Goal: Answer question/provide support

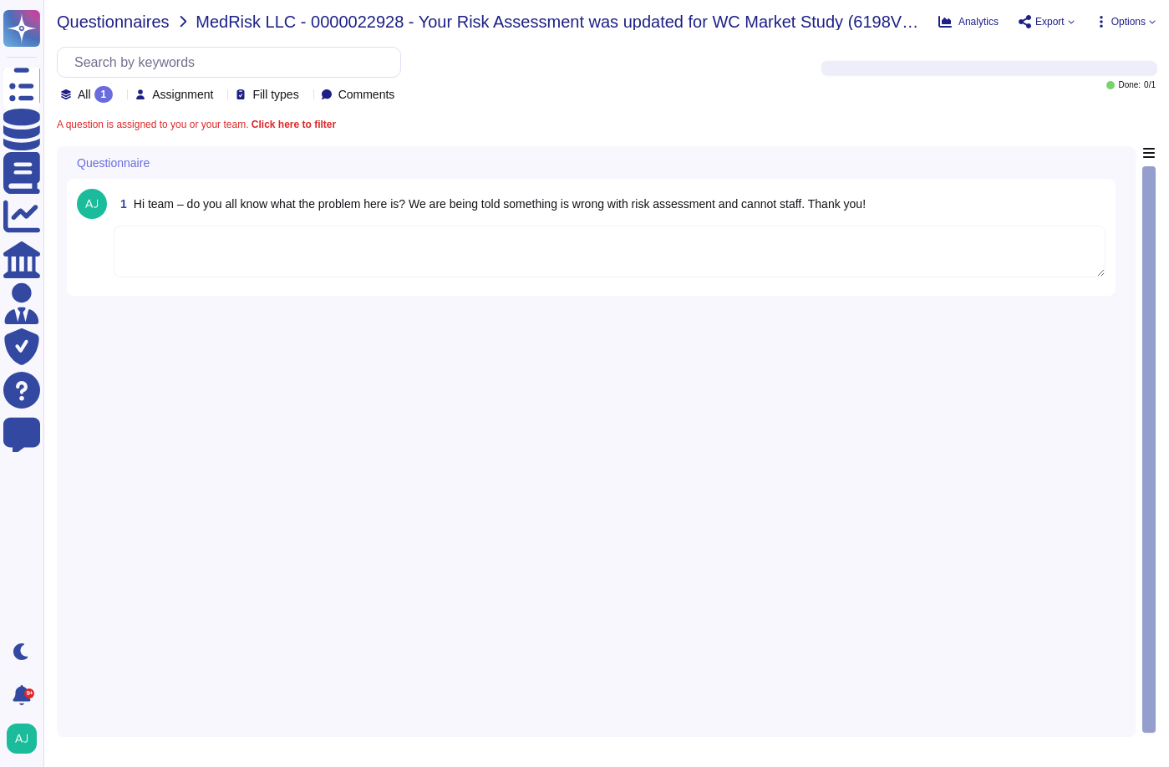
click at [129, 23] on span "Questionnaires" at bounding box center [113, 21] width 113 height 17
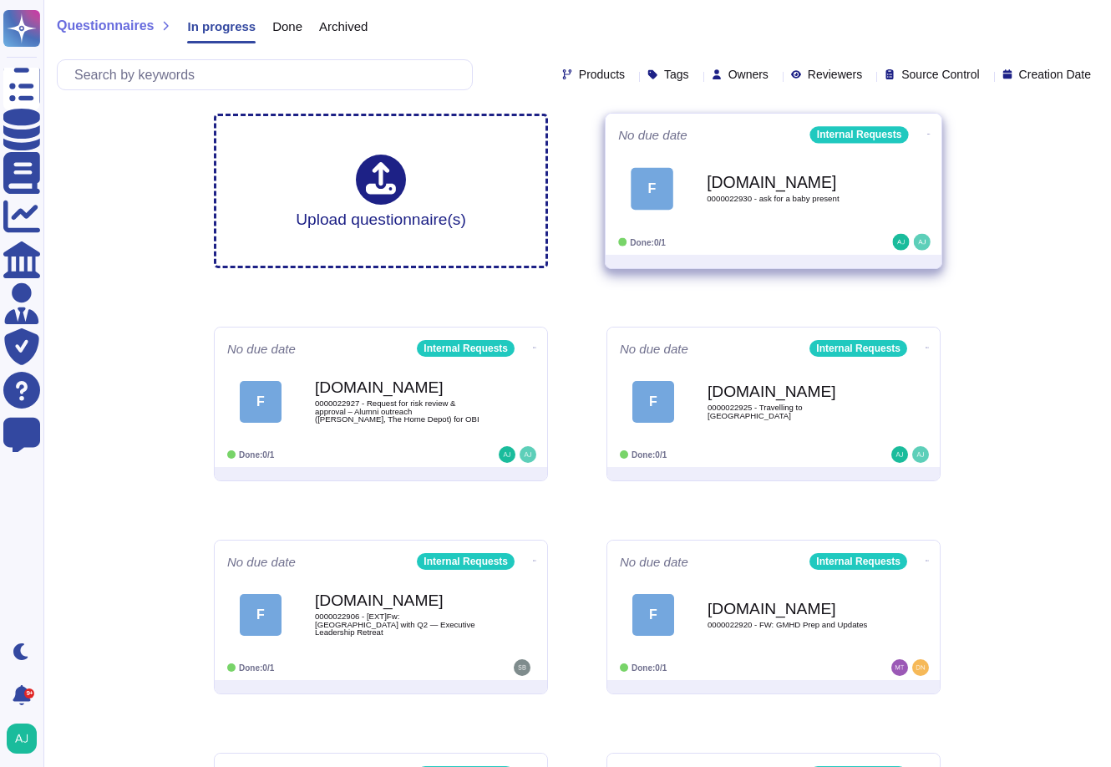
click at [820, 225] on div "F [DOMAIN_NAME] 0000022930 - ask for a baby present" at bounding box center [773, 188] width 311 height 84
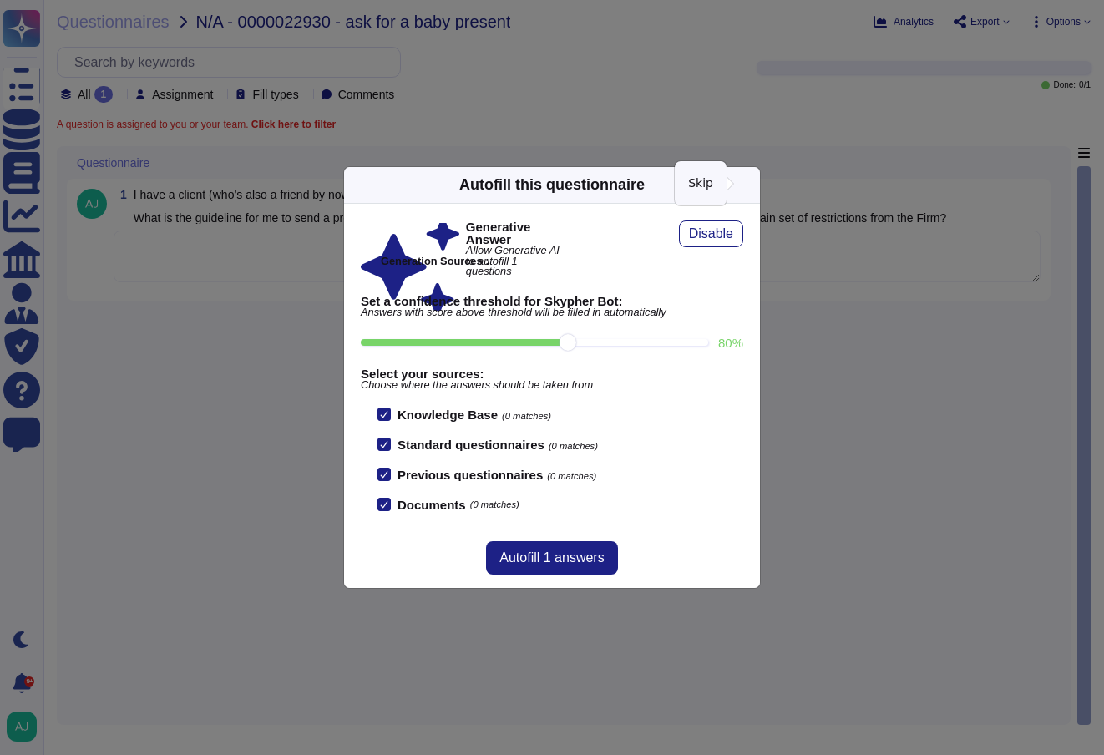
click at [750, 238] on icon at bounding box center [910, 398] width 321 height 321
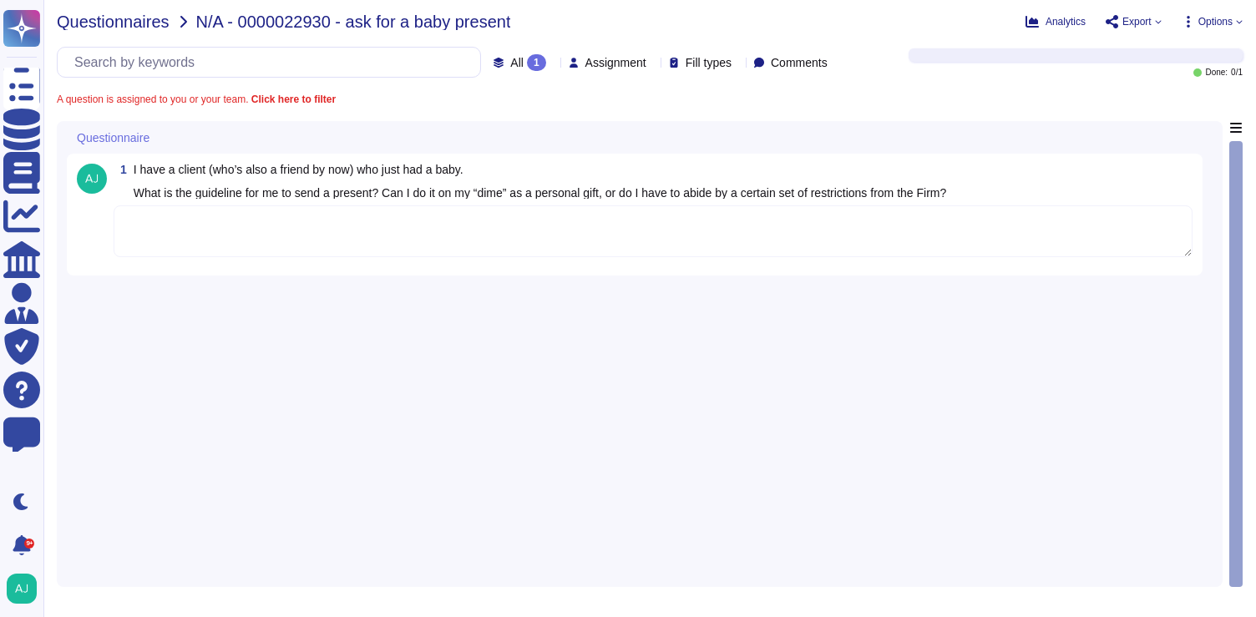
click at [114, 20] on span "Questionnaires" at bounding box center [113, 21] width 113 height 17
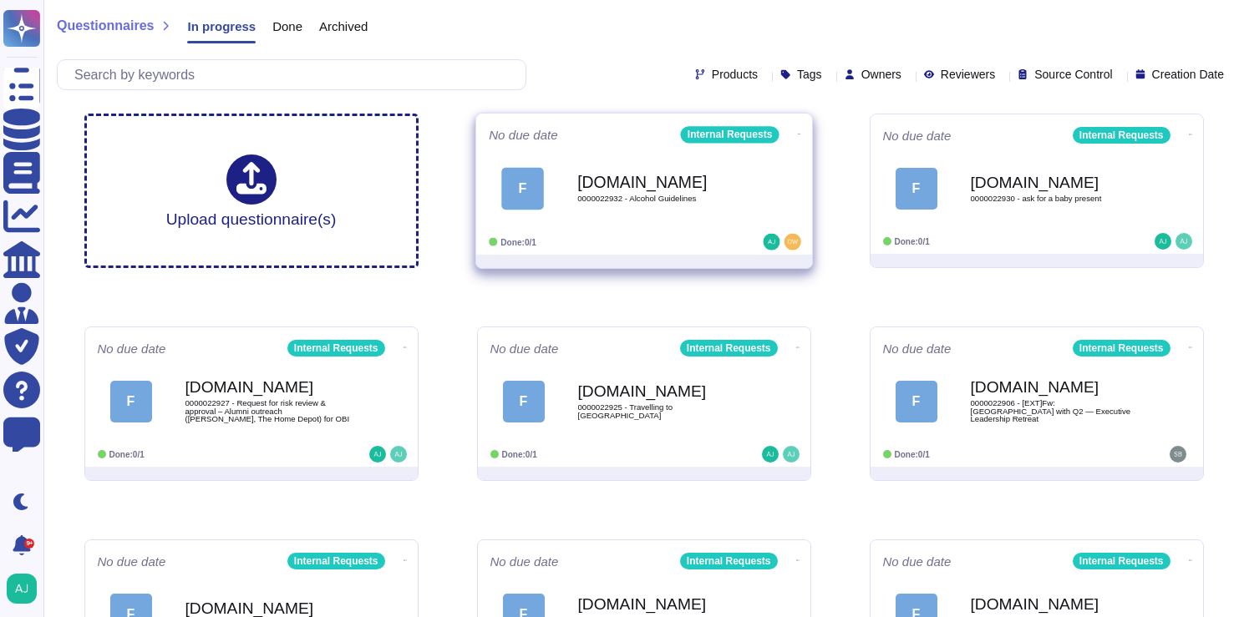
click at [706, 229] on div "F [DOMAIN_NAME] 0000022932 - Alcohol Guidelines" at bounding box center [644, 188] width 311 height 84
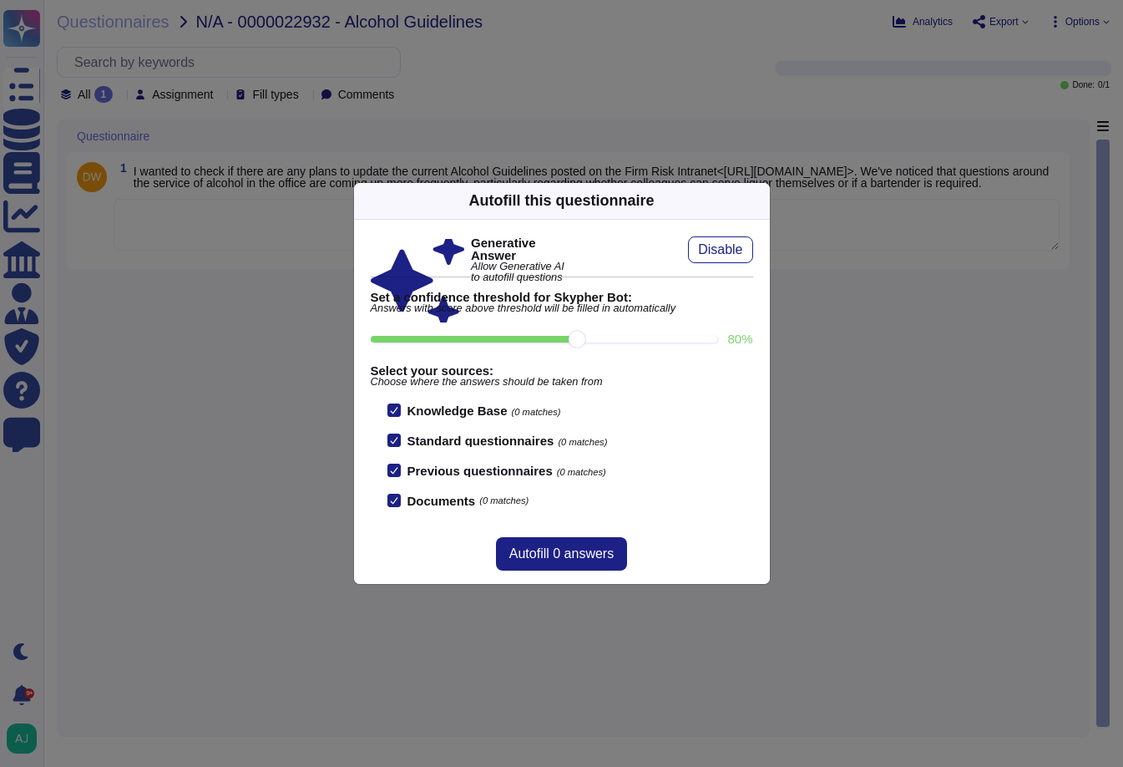
click at [709, 383] on span "Choose where the answers should be taken from" at bounding box center [562, 382] width 383 height 11
click at [760, 254] on icon at bounding box center [920, 414] width 321 height 321
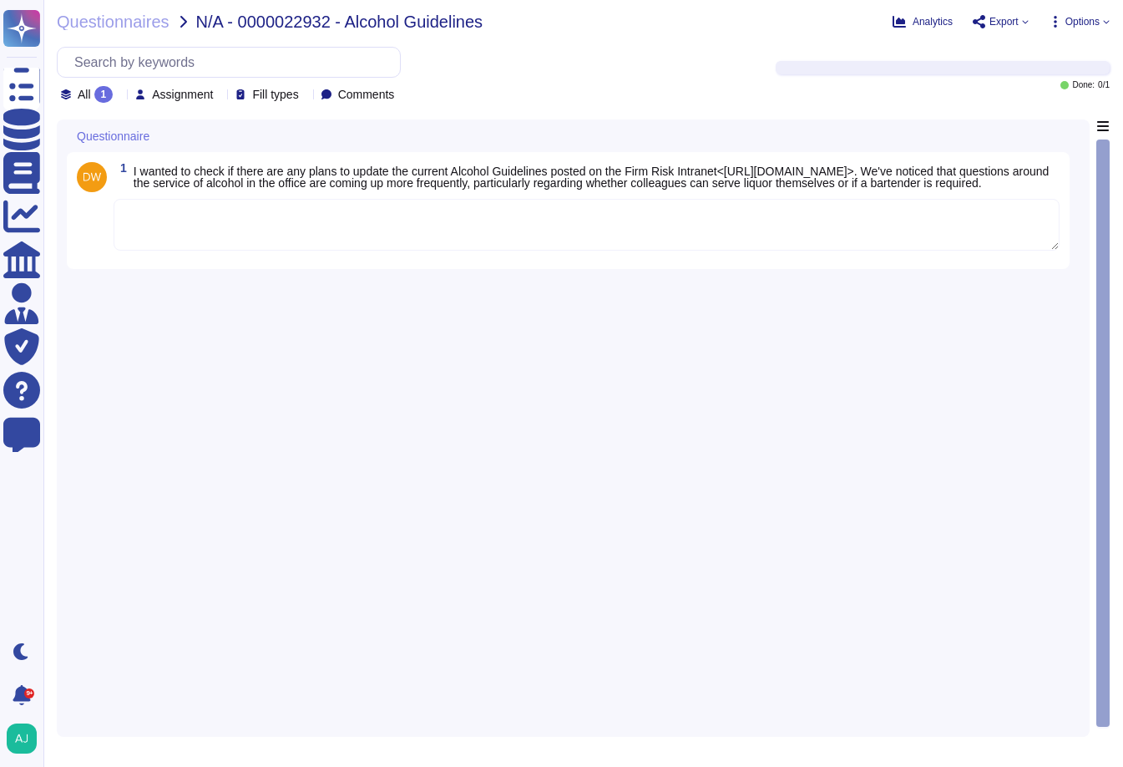
click at [389, 430] on div "1 I wanted to check if there are any plans to update the current Alcohol Guidel…" at bounding box center [573, 422] width 1013 height 607
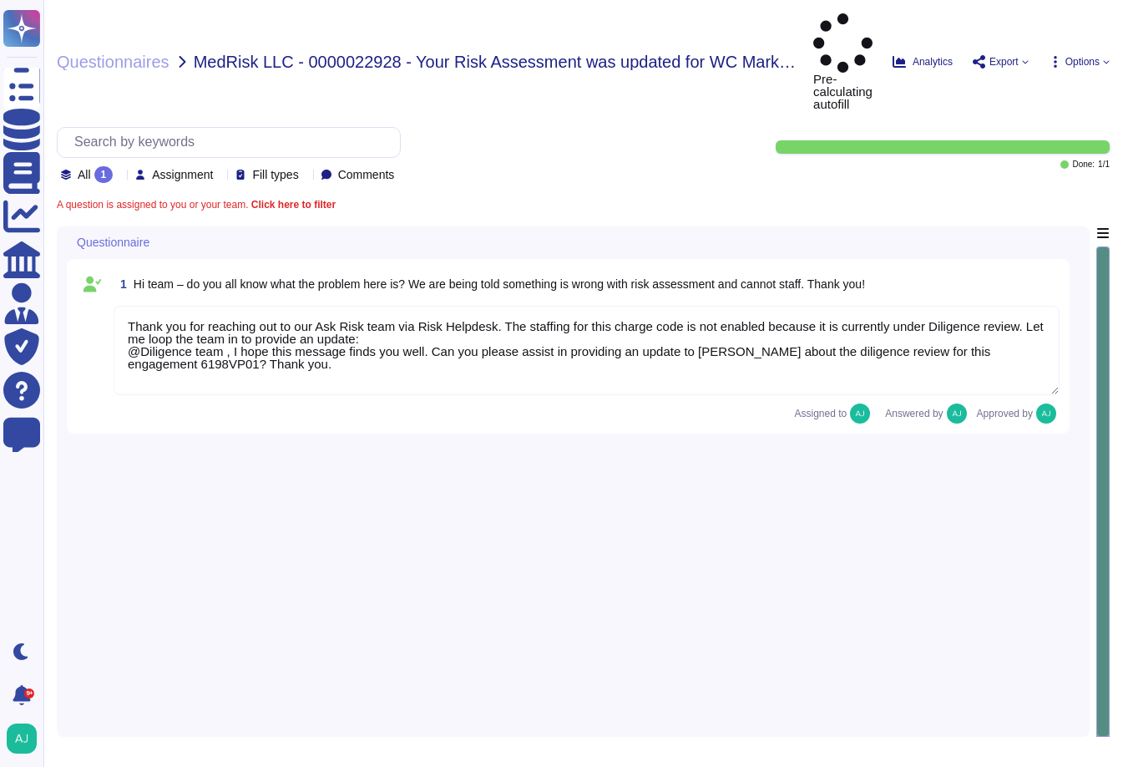
type textarea "Thank you for reaching out to our Ask Risk team via Risk Helpdesk. The staffing…"
